Goal: Task Accomplishment & Management: Manage account settings

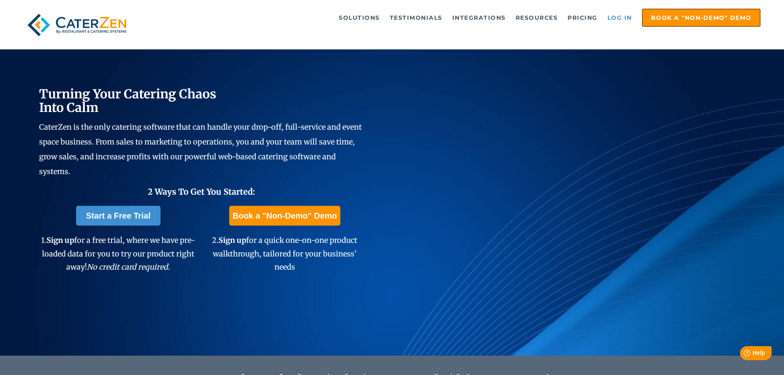
click at [621, 15] on link "Log in" at bounding box center [619, 17] width 33 height 16
click at [630, 16] on link "Log in" at bounding box center [619, 17] width 33 height 16
click at [616, 18] on link "Log in" at bounding box center [619, 17] width 33 height 16
